Goal: Transaction & Acquisition: Obtain resource

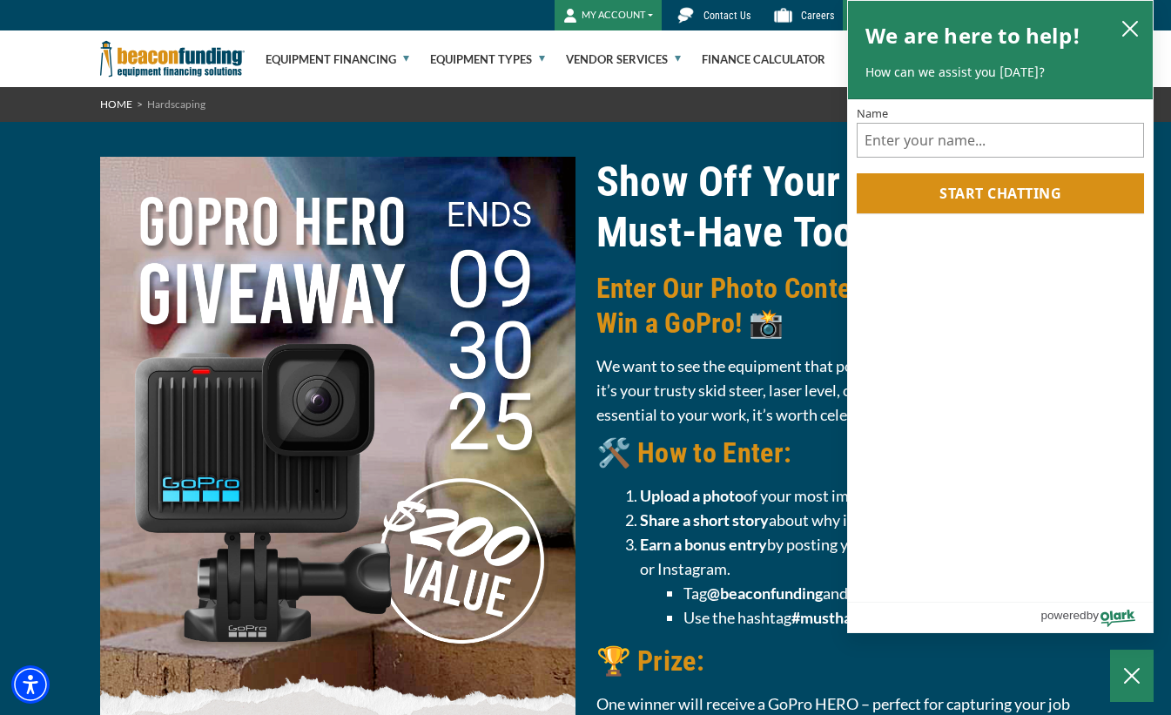
click at [76, 297] on div "Show Off Your Must‑Have Tool! Enter Our Photo Contest for a Chance to Win a GoP…" at bounding box center [585, 547] width 1171 height 850
click at [1129, 35] on icon "close chatbox" at bounding box center [1130, 28] width 17 height 17
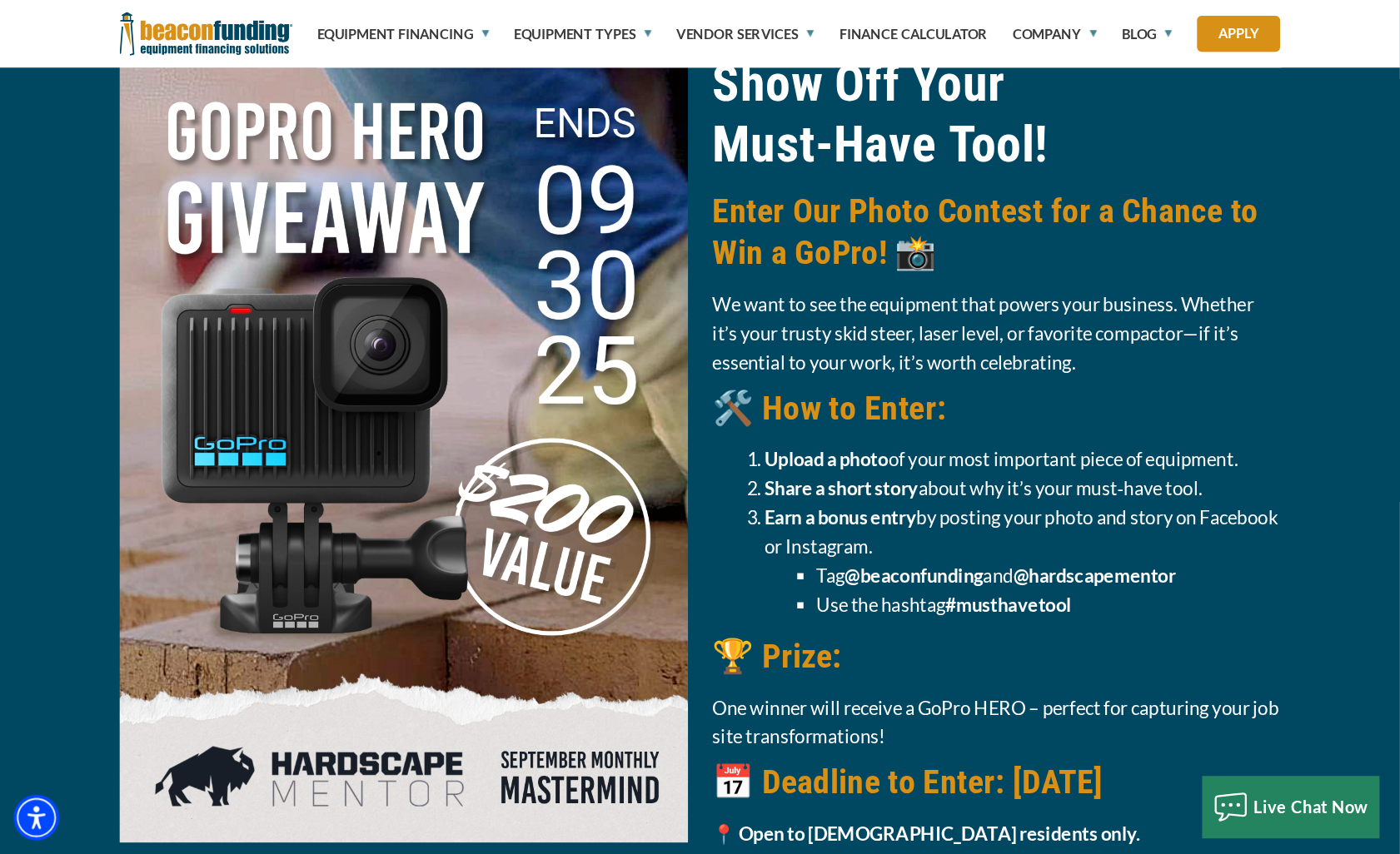
scroll to position [104, 0]
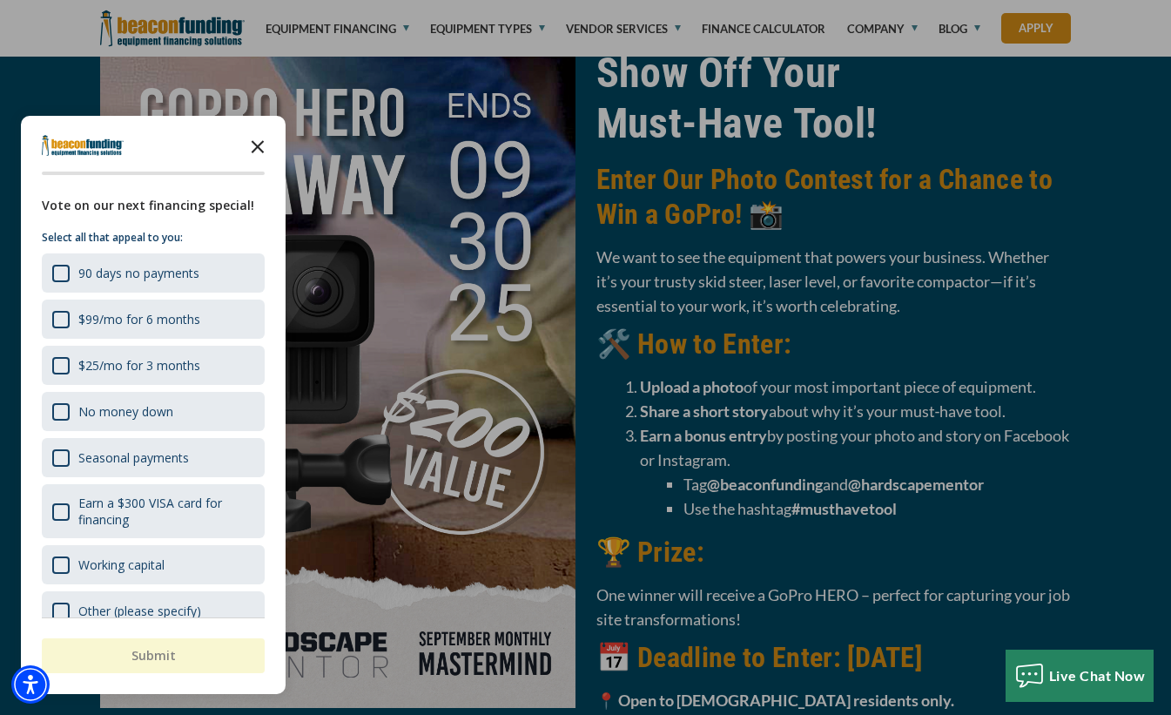
click at [260, 148] on icon "Close the survey" at bounding box center [257, 145] width 35 height 35
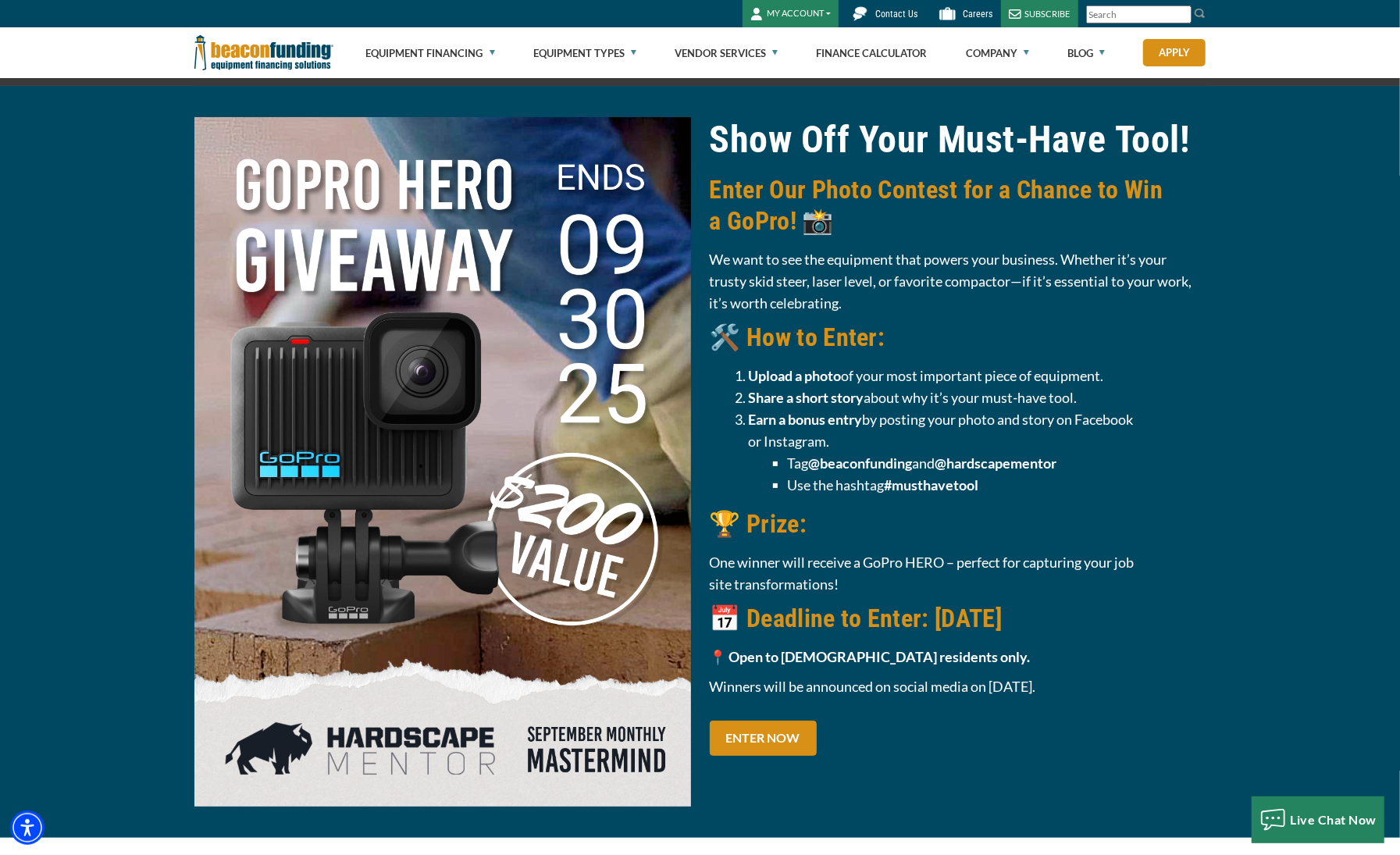
scroll to position [22, 0]
click at [724, 641] on link "ENTER NOW" at bounding box center [763, 739] width 107 height 35
drag, startPoint x: 406, startPoint y: 232, endPoint x: 304, endPoint y: 3, distance: 250.7
